Goal: Transaction & Acquisition: Purchase product/service

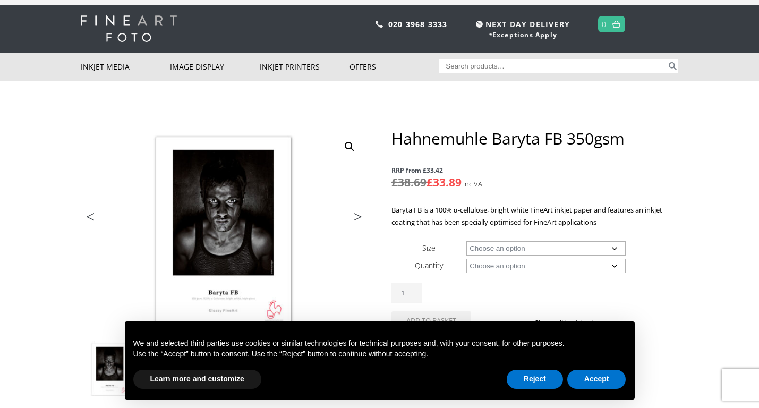
scroll to position [22, 0]
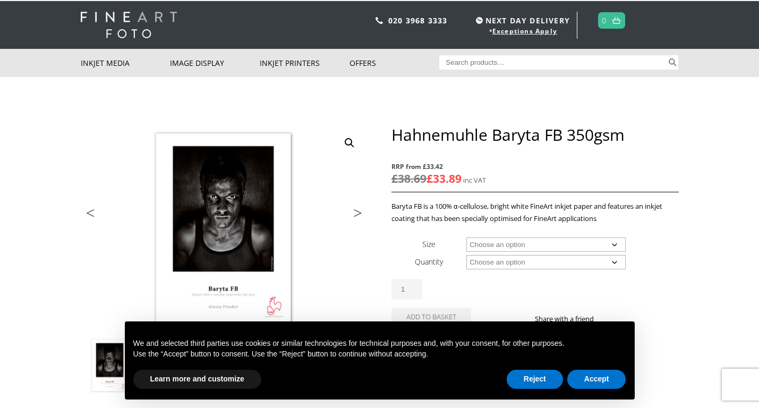
click at [508, 253] on td "Choose an option 25 Sheets 12m Clear" at bounding box center [572, 262] width 212 height 18
click at [509, 247] on select "Choose an option A4 Sheet A3 Sheet A3+ Sheet A2 Sheet 17" Wide Roll 24" Wide Ro…" at bounding box center [545, 244] width 159 height 14
select select "36-wide-roll"
click at [483, 260] on select "Choose an option 12m" at bounding box center [545, 262] width 159 height 14
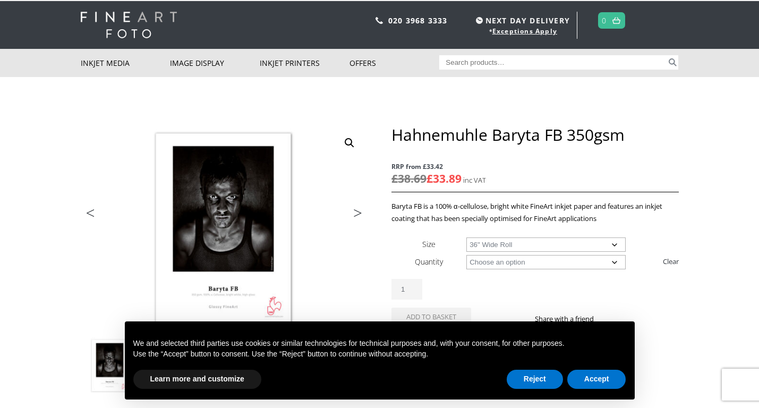
select select "12m"
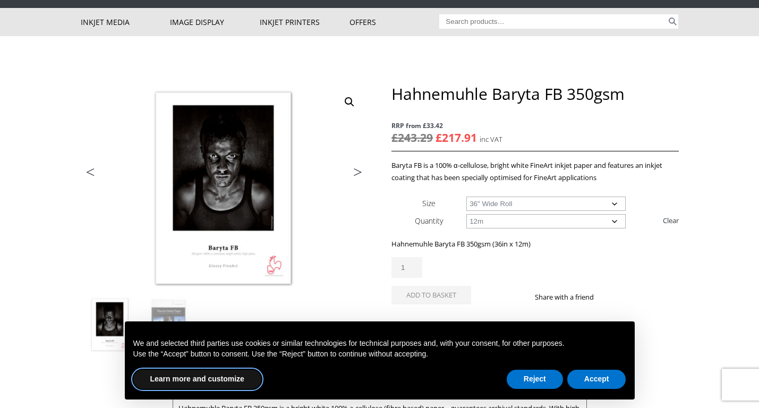
scroll to position [93, 0]
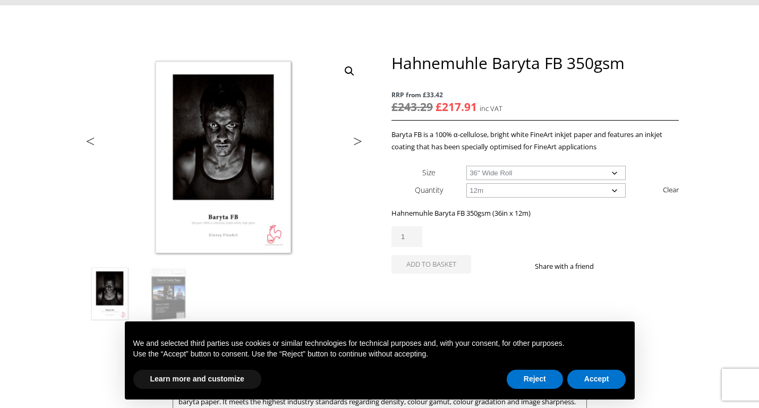
click at [488, 175] on select "Choose an option 17" Wide Roll 24" Wide Roll 36" Wide Roll 44" Wide Roll 60" Wi…" at bounding box center [545, 173] width 159 height 14
click at [489, 171] on select "Choose an option 17" Wide Roll 24" Wide Roll 36" Wide Roll 44" Wide Roll 60" Wi…" at bounding box center [545, 173] width 159 height 14
select select "36-wide-roll"
click at [482, 219] on div "Hahnemuhle Baryta FB 350gsm (36in x 12m) £ 243.29 Original price was: £243.29. …" at bounding box center [534, 244] width 287 height 74
click at [542, 380] on button "Reject" at bounding box center [534, 379] width 56 height 19
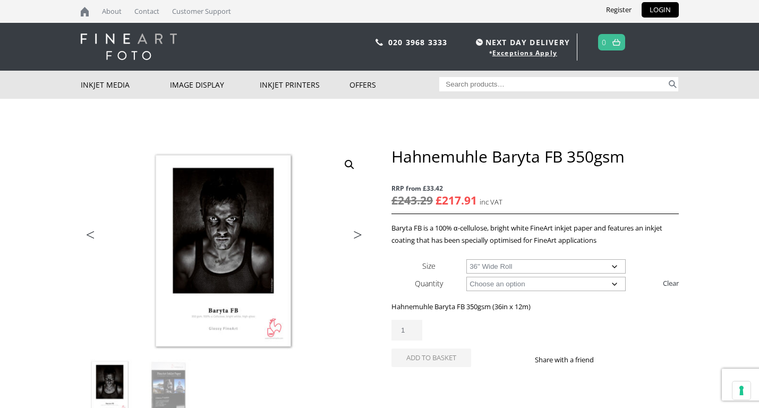
scroll to position [21, 0]
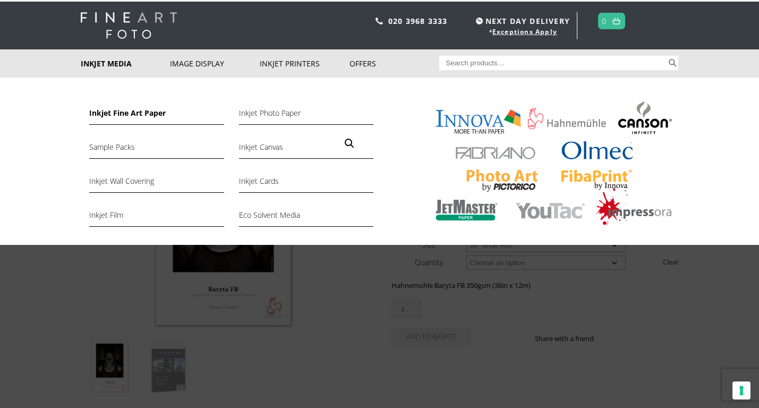
click at [146, 113] on link "Inkjet Fine Art Paper" at bounding box center [156, 116] width 134 height 18
click at [141, 112] on link "Inkjet Fine Art Paper" at bounding box center [156, 116] width 134 height 18
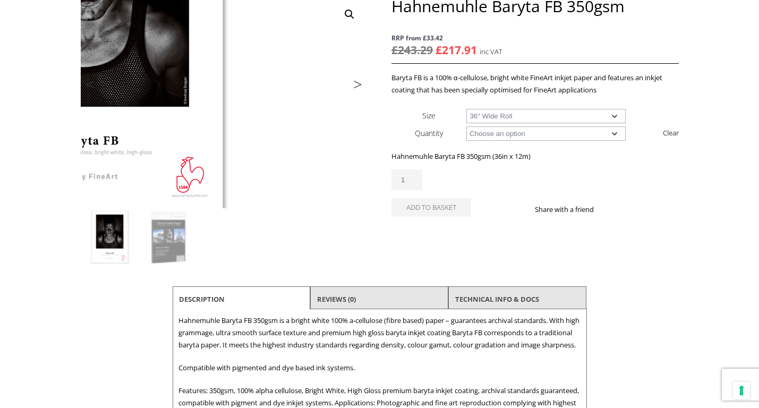
scroll to position [0, 0]
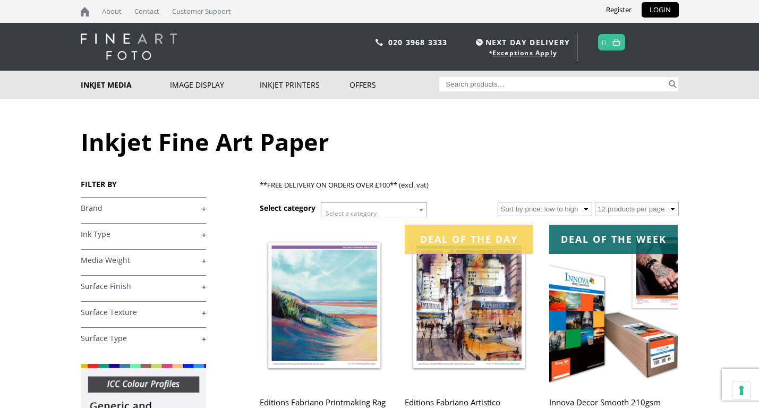
click at [107, 232] on link "+" at bounding box center [143, 234] width 125 height 10
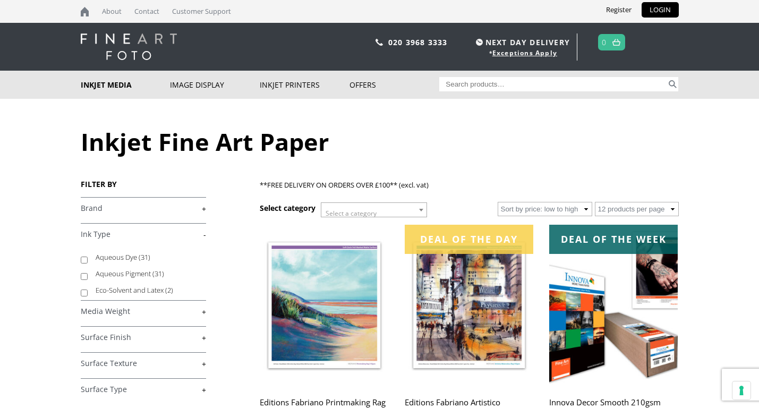
click at [106, 210] on link "+" at bounding box center [143, 208] width 125 height 10
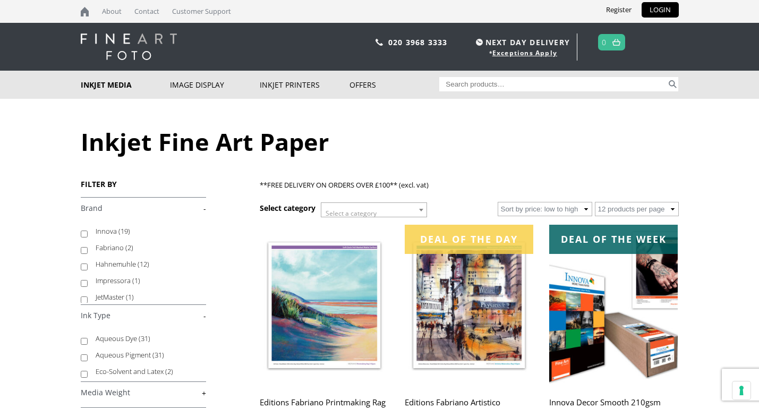
click at [105, 210] on link "-" at bounding box center [143, 208] width 125 height 10
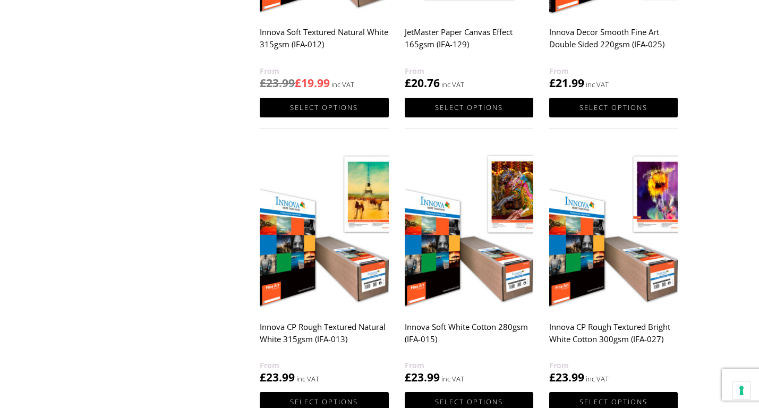
scroll to position [1086, 0]
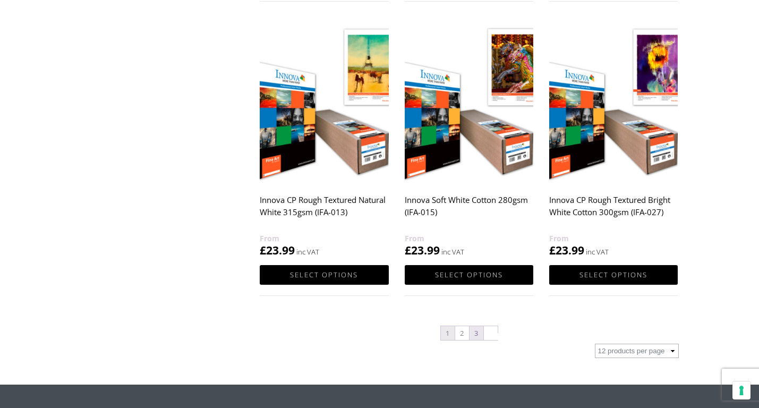
click at [476, 330] on link "3" at bounding box center [476, 333] width 14 height 14
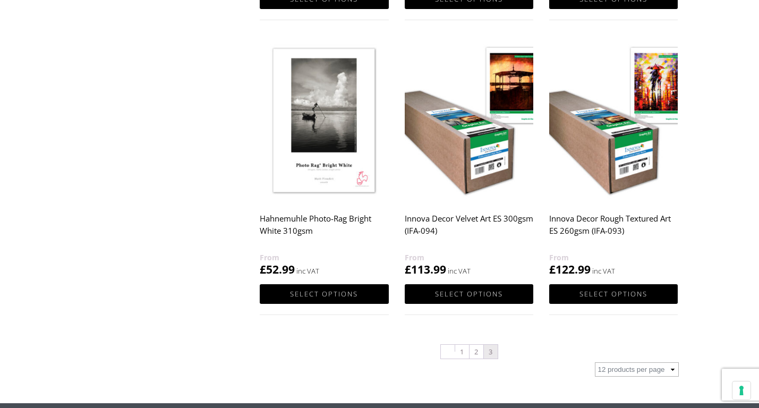
scroll to position [761, 0]
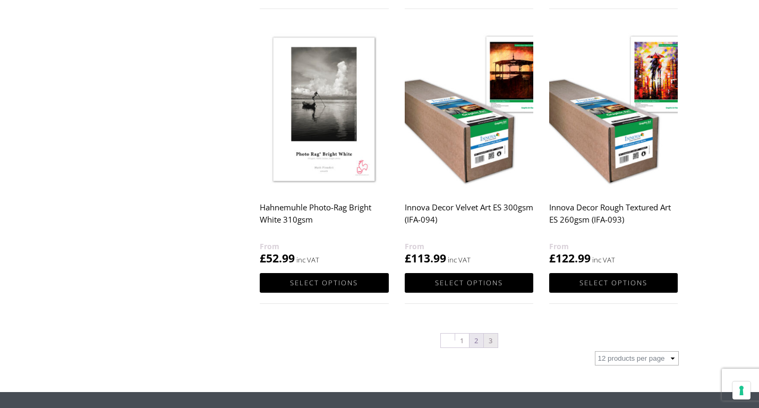
click at [473, 339] on link "2" at bounding box center [476, 340] width 14 height 14
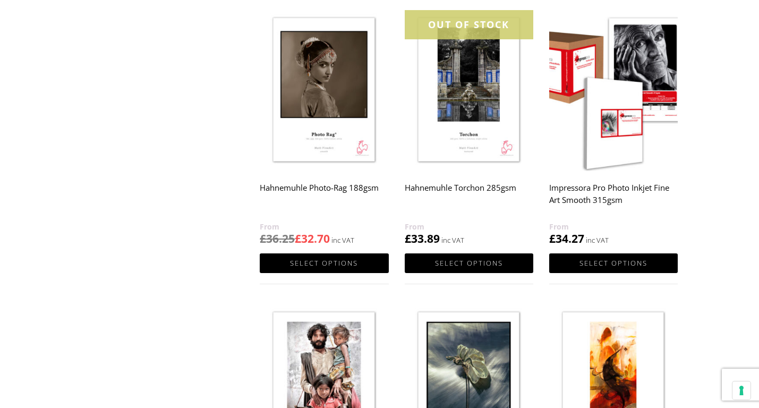
scroll to position [696, 0]
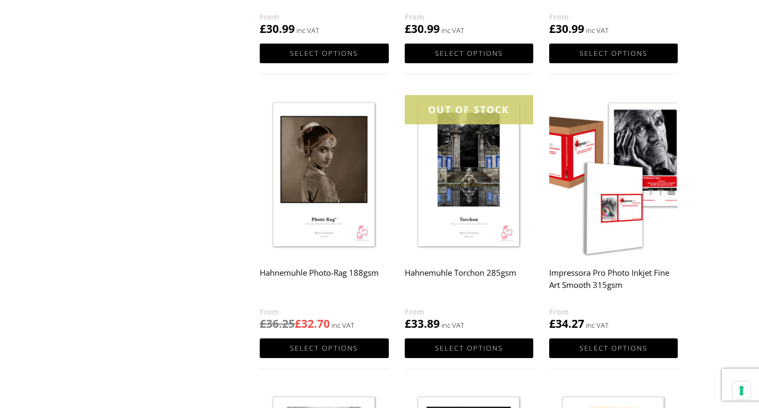
click at [579, 278] on h2 "Impressora Pro Photo Inkjet Fine Art Smooth 315gsm" at bounding box center [613, 284] width 128 height 42
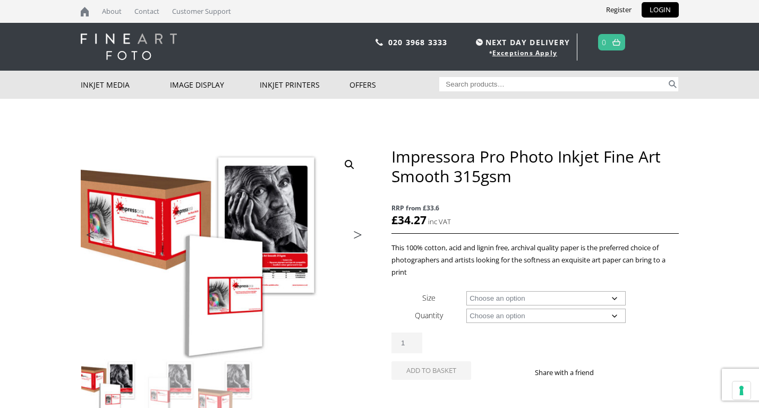
click at [526, 298] on select "Choose an option A4 Sheet A3+ Sheet A2 Sheet 24" Wide Roll 44" Wide Roll 60" Wi…" at bounding box center [545, 298] width 159 height 14
select select "24-wide-roll"
click at [525, 316] on select "Choose an option 15m" at bounding box center [545, 315] width 159 height 14
select select "15m"
select select "24-wide-roll"
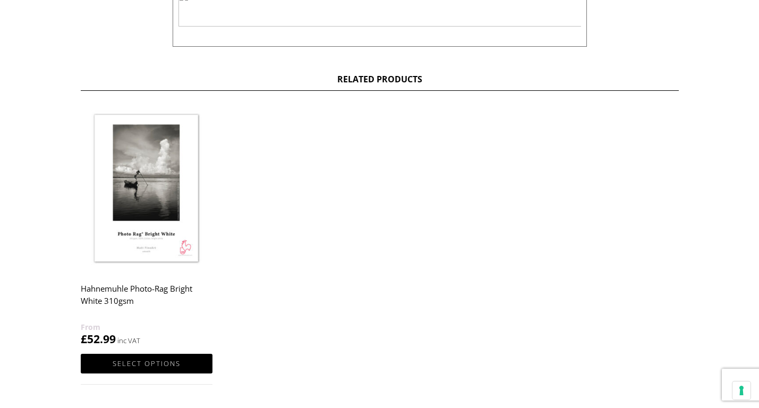
scroll to position [514, 0]
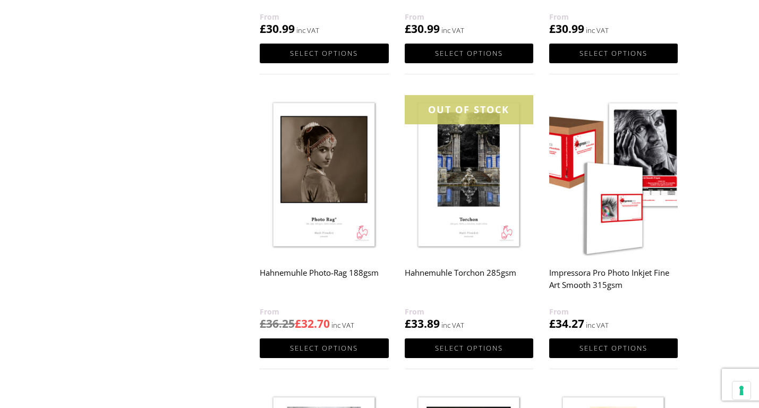
click at [293, 193] on img at bounding box center [324, 175] width 128 height 161
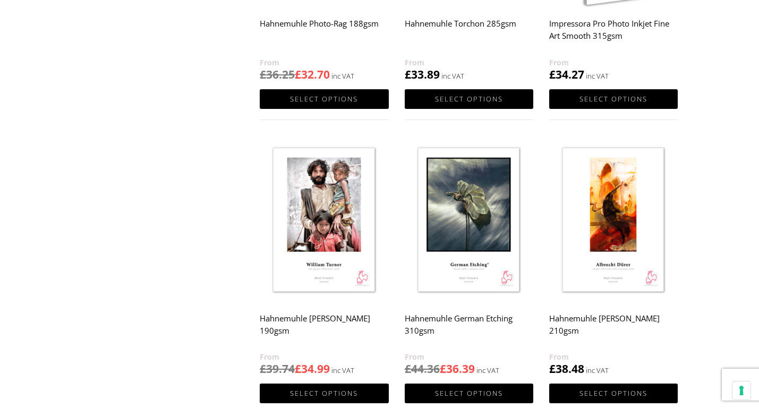
scroll to position [983, 0]
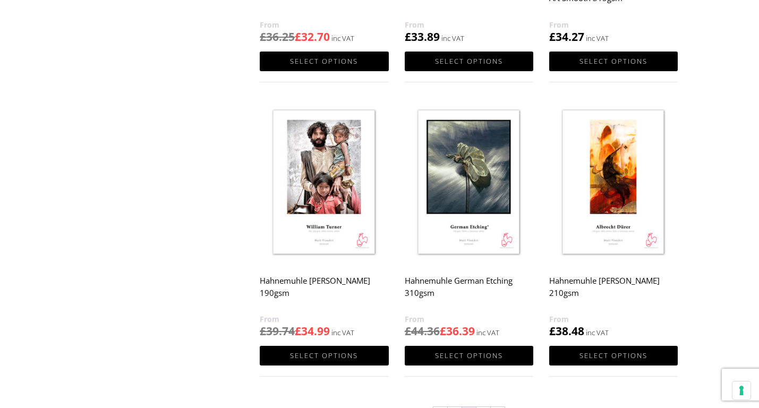
click at [461, 197] on img at bounding box center [469, 182] width 128 height 161
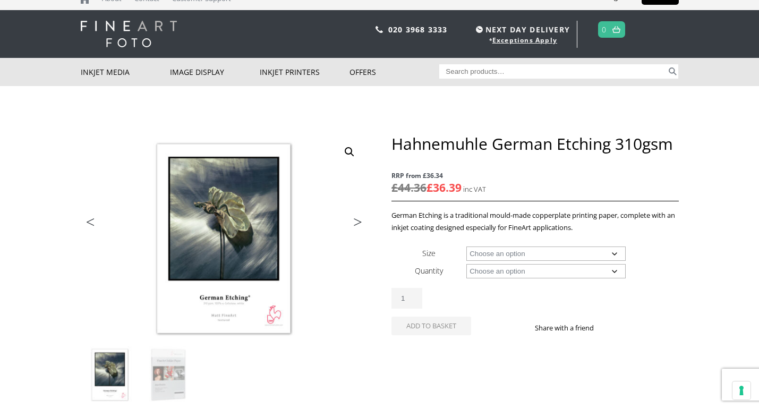
scroll to position [23, 0]
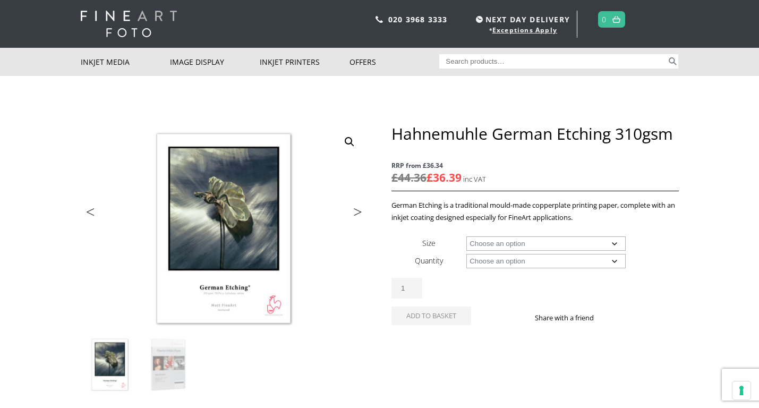
click at [521, 245] on select "Choose an option A4 Sheet A3 Sheet A3+ Sheet A2 Sheet 17" Wide Roll 24" Wide Ro…" at bounding box center [545, 243] width 159 height 14
select select "36-wide-roll"
click at [494, 269] on form "Size Choose an option A4 Sheet A3 Sheet A3+ Sheet A2 Sheet 17" Wide Roll 24" Wi…" at bounding box center [534, 283] width 287 height 99
click at [494, 267] on select "Choose an option 12m" at bounding box center [545, 261] width 159 height 14
select select "12m"
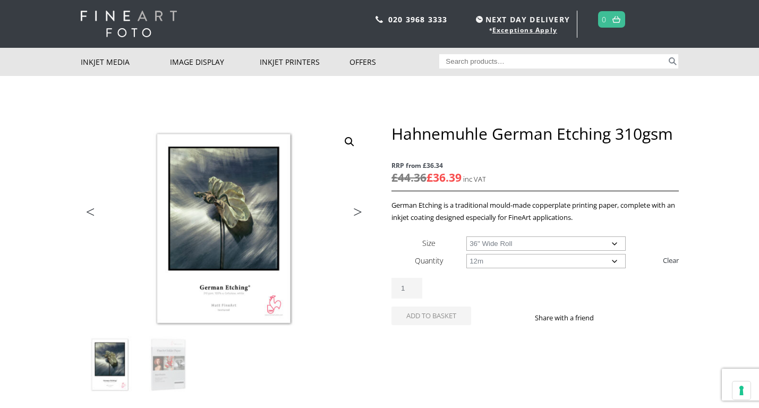
select select "36-wide-roll"
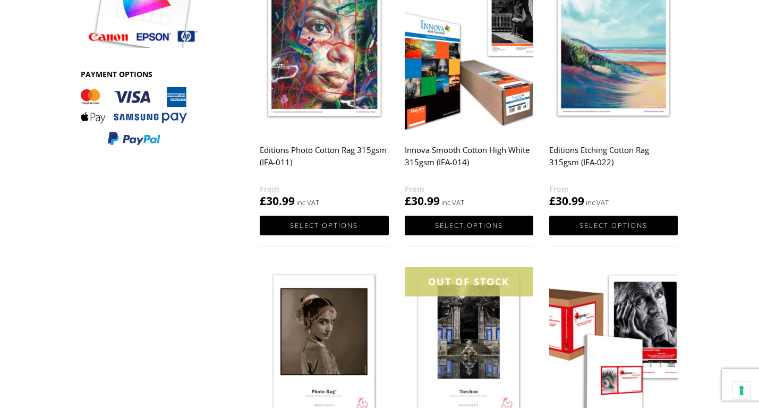
scroll to position [445, 0]
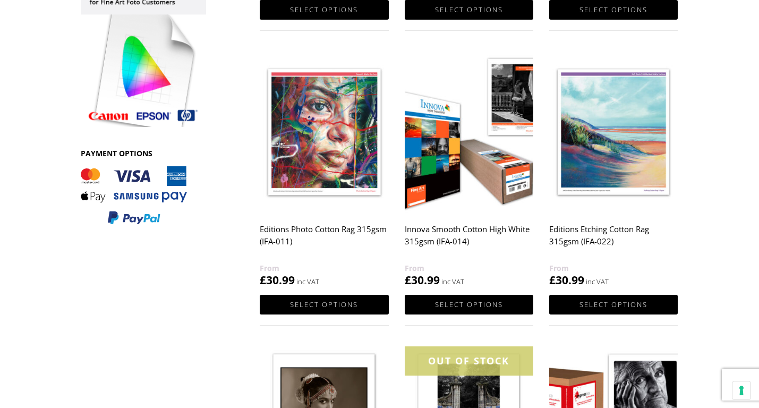
click at [441, 179] on img at bounding box center [469, 131] width 128 height 161
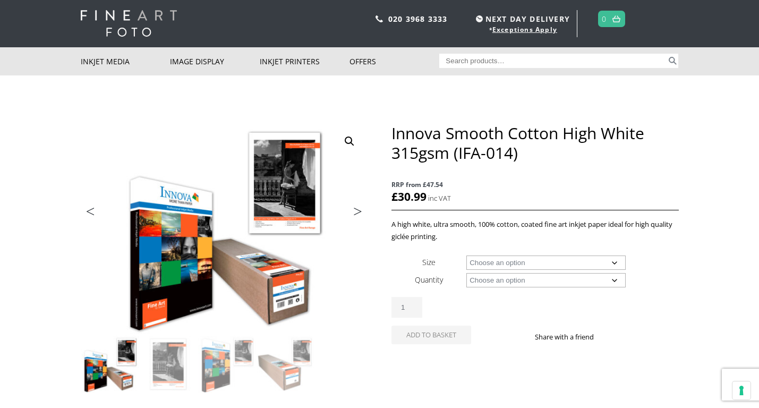
scroll to position [27, 0]
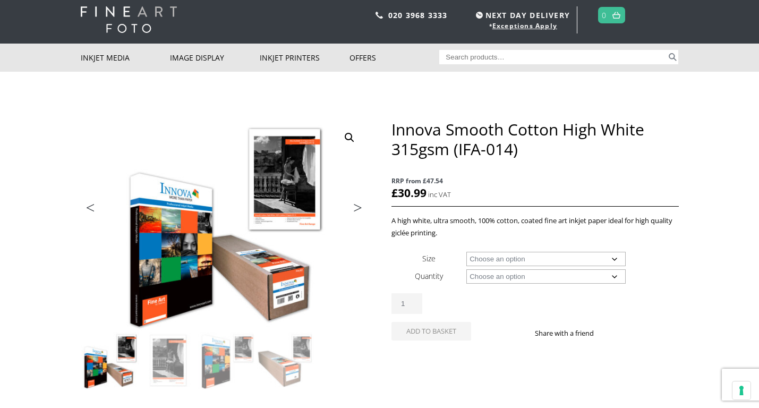
click at [509, 263] on select "Choose an option A4 Sheet A3 Sheet A3+ Sheet A2 Sheet 17" Wide Roll 24" Wide Ro…" at bounding box center [545, 259] width 159 height 14
select select "36-wide-roll"
click at [524, 271] on select "Choose an option 15m" at bounding box center [545, 276] width 159 height 14
select select "15m"
select select "36-wide-roll"
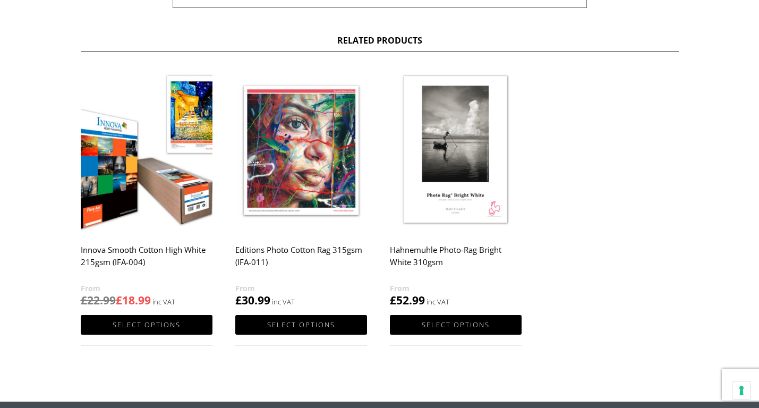
scroll to position [575, 0]
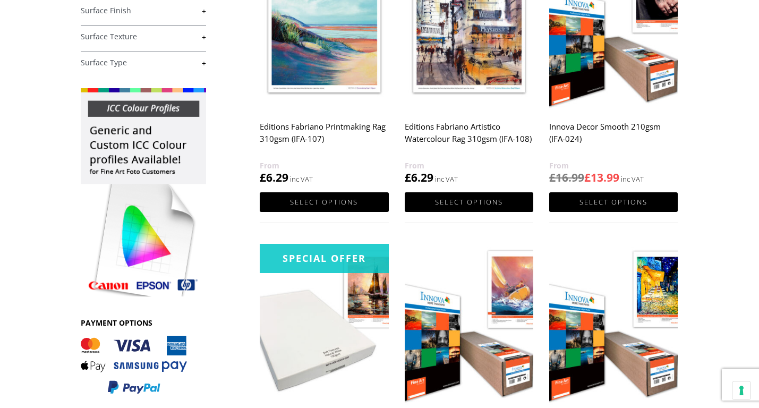
scroll to position [181, 0]
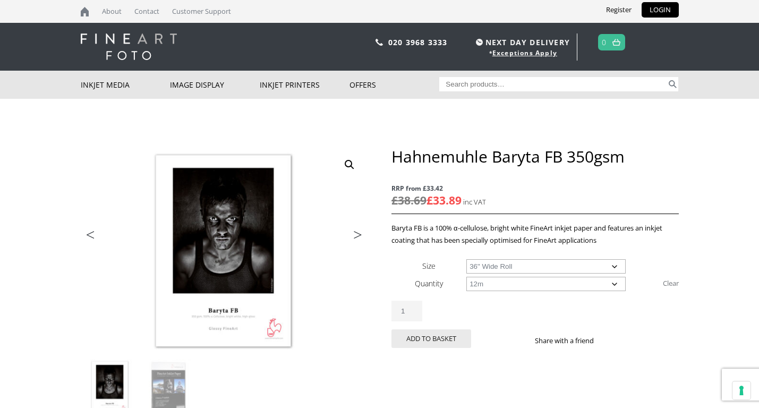
select select "36-wide-roll"
select select "12m"
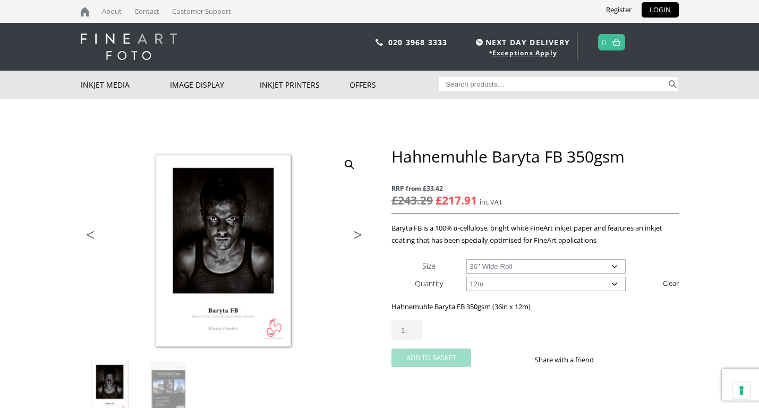
click at [432, 356] on button "Add to basket" at bounding box center [431, 357] width 80 height 19
